Goal: Task Accomplishment & Management: Manage account settings

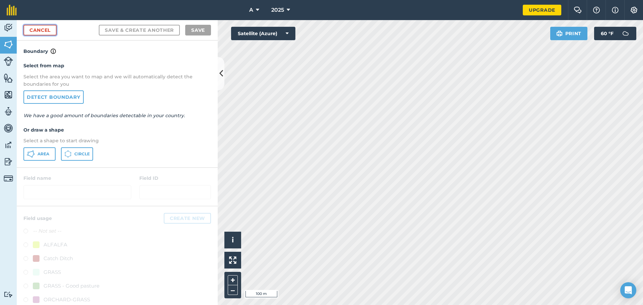
click at [42, 30] on link "Cancel" at bounding box center [39, 30] width 33 height 11
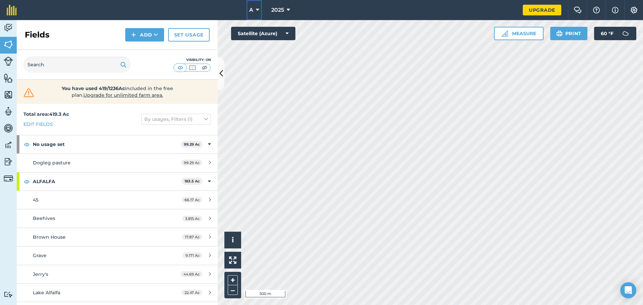
click at [260, 9] on button "A" at bounding box center [253, 10] width 15 height 20
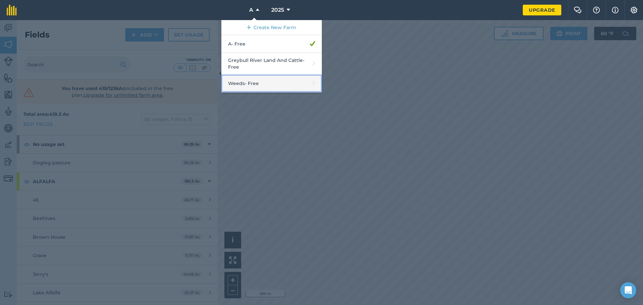
click at [274, 80] on link "Weeds - Free" at bounding box center [271, 84] width 100 height 18
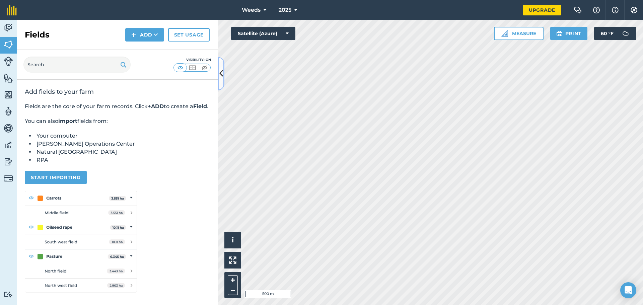
click at [221, 77] on icon at bounding box center [221, 74] width 4 height 12
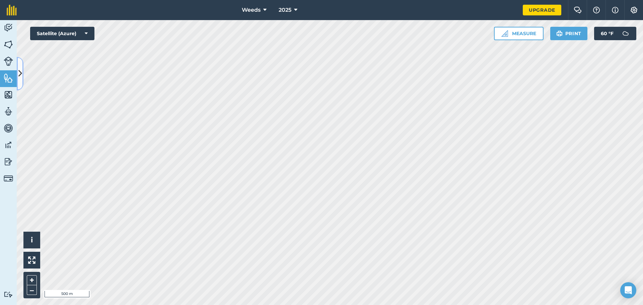
click at [22, 78] on button at bounding box center [20, 73] width 7 height 33
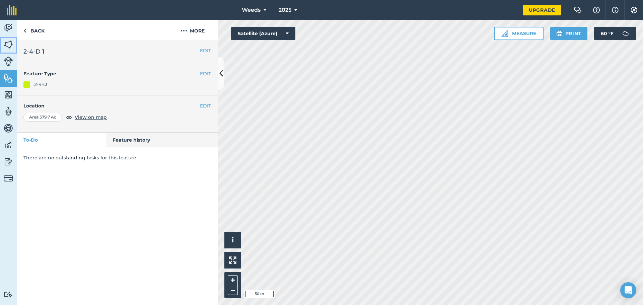
click at [5, 47] on img at bounding box center [8, 45] width 9 height 10
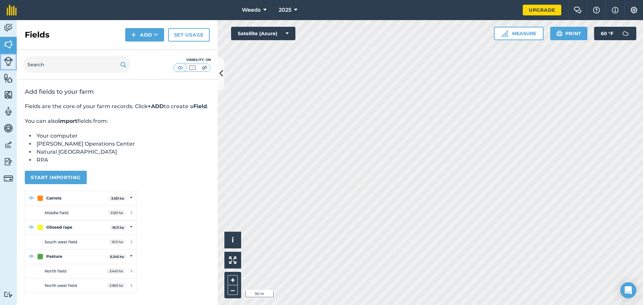
click at [10, 67] on link "Livestock" at bounding box center [8, 62] width 17 height 17
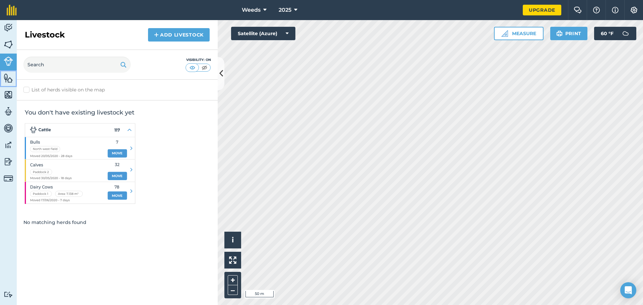
click at [9, 77] on img at bounding box center [8, 78] width 9 height 10
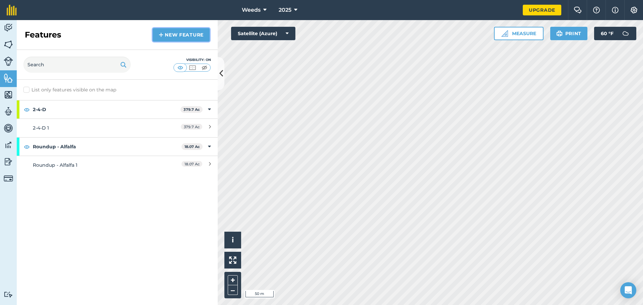
click at [192, 33] on link "New feature" at bounding box center [181, 34] width 57 height 13
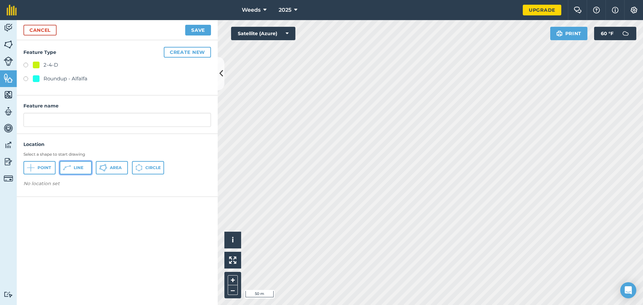
click at [30, 168] on icon at bounding box center [30, 168] width 0 height 0
click at [54, 74] on div "2-4-D Roundup - Alfalfa" at bounding box center [117, 72] width 188 height 23
click at [58, 79] on div "Roundup - Alfalfa" at bounding box center [66, 79] width 44 height 8
radio input "true"
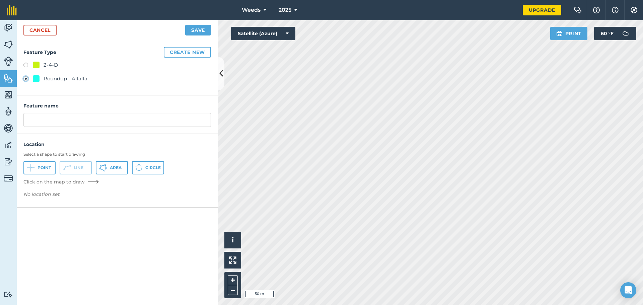
type input "Roundup - Alfalfa 2"
click at [48, 33] on link "Cancel" at bounding box center [39, 30] width 33 height 11
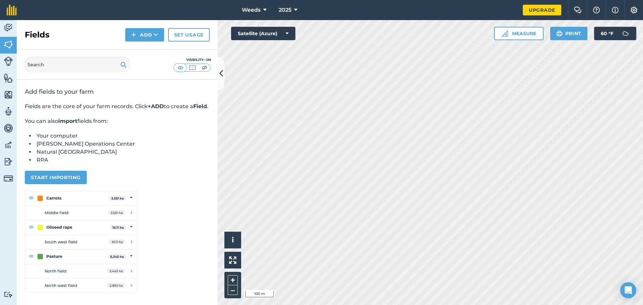
click at [462, 305] on html "Weeds 2025 Upgrade Farm Chat Help Info Settings Map printing is not available o…" at bounding box center [321, 152] width 643 height 305
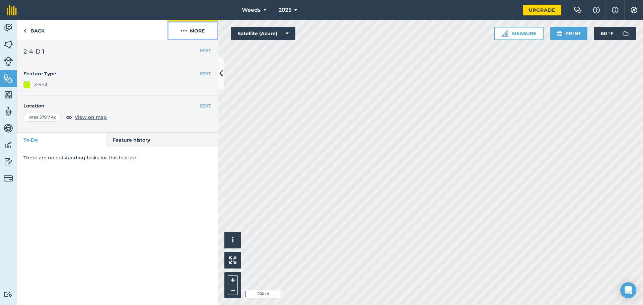
click at [198, 27] on button "More" at bounding box center [192, 30] width 50 height 20
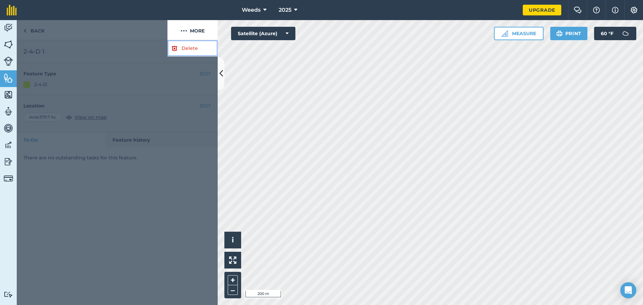
click at [182, 50] on link "Delete" at bounding box center [192, 48] width 50 height 16
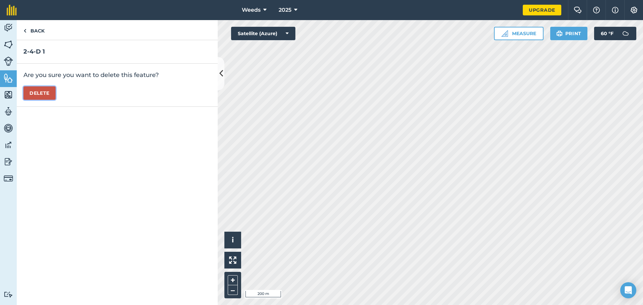
click at [26, 92] on button "Delete" at bounding box center [39, 92] width 32 height 13
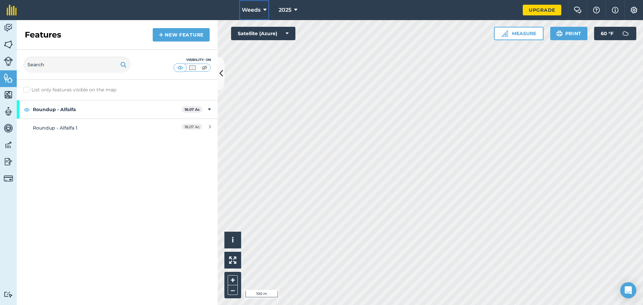
click at [258, 11] on span "Weeds" at bounding box center [251, 10] width 19 height 8
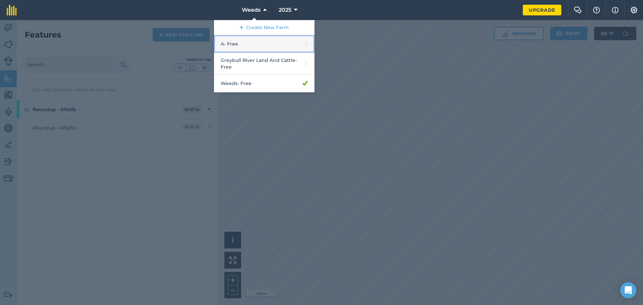
click at [252, 42] on link "A - Free" at bounding box center [264, 44] width 100 height 18
